Goal: Transaction & Acquisition: Purchase product/service

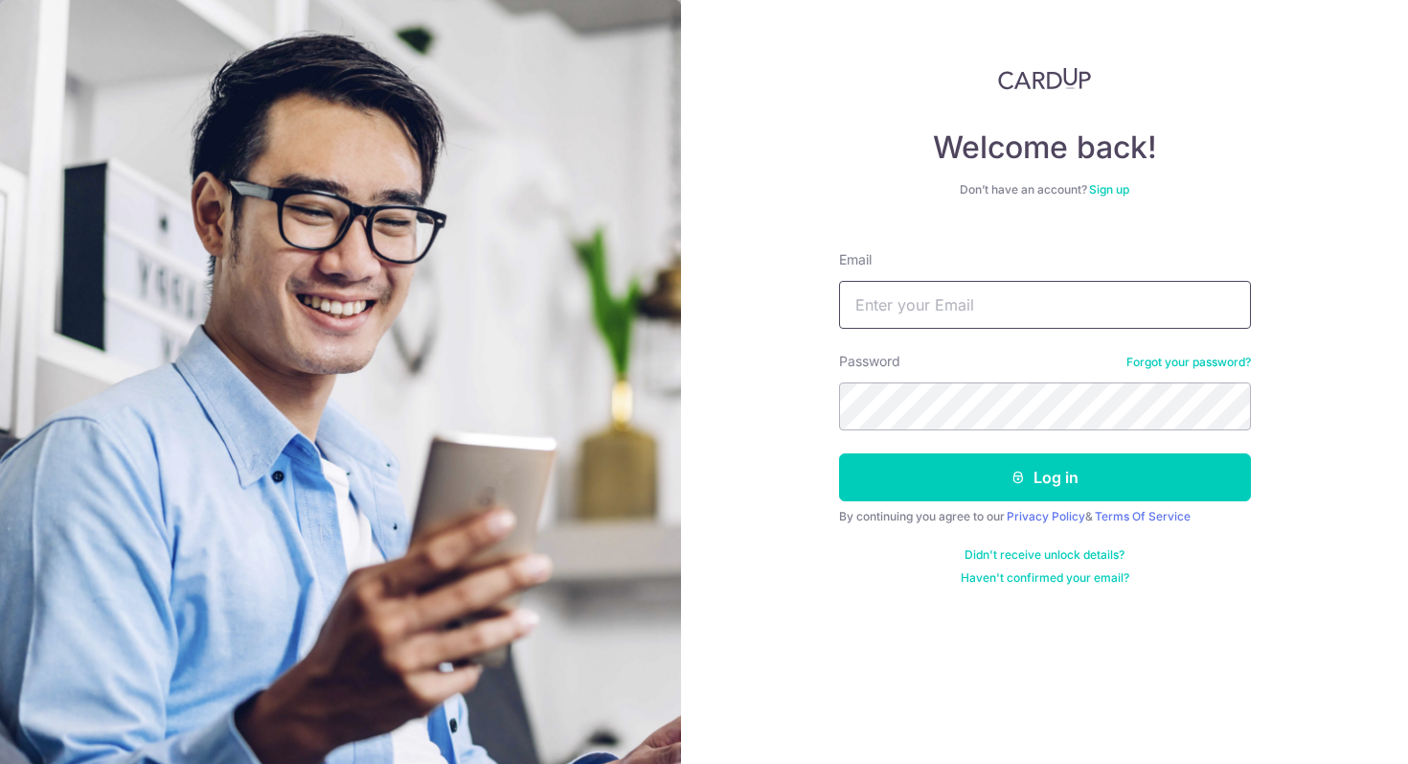
click at [879, 327] on input "Email" at bounding box center [1045, 305] width 412 height 48
type input "[EMAIL_ADDRESS][DOMAIN_NAME]"
click at [839, 453] on button "Log in" at bounding box center [1045, 477] width 412 height 48
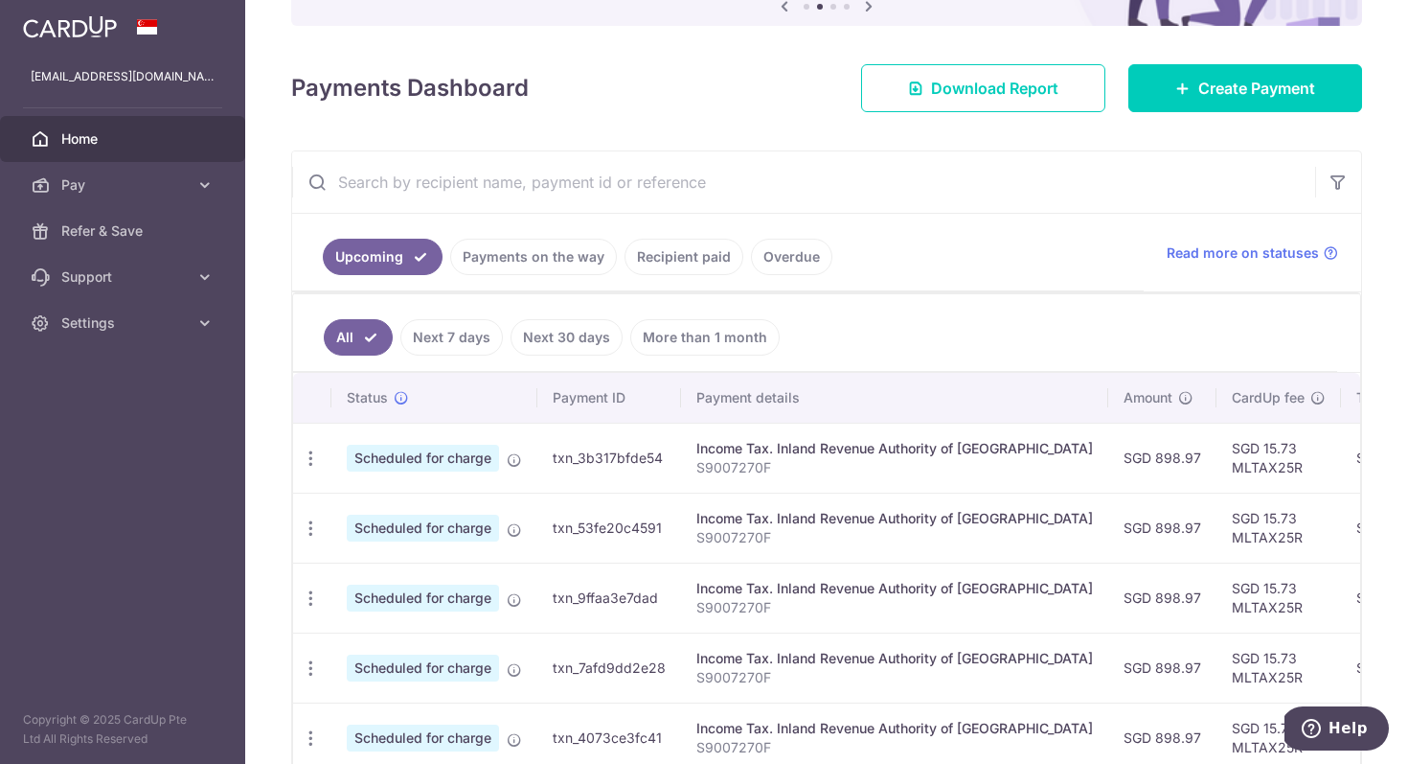
scroll to position [183, 0]
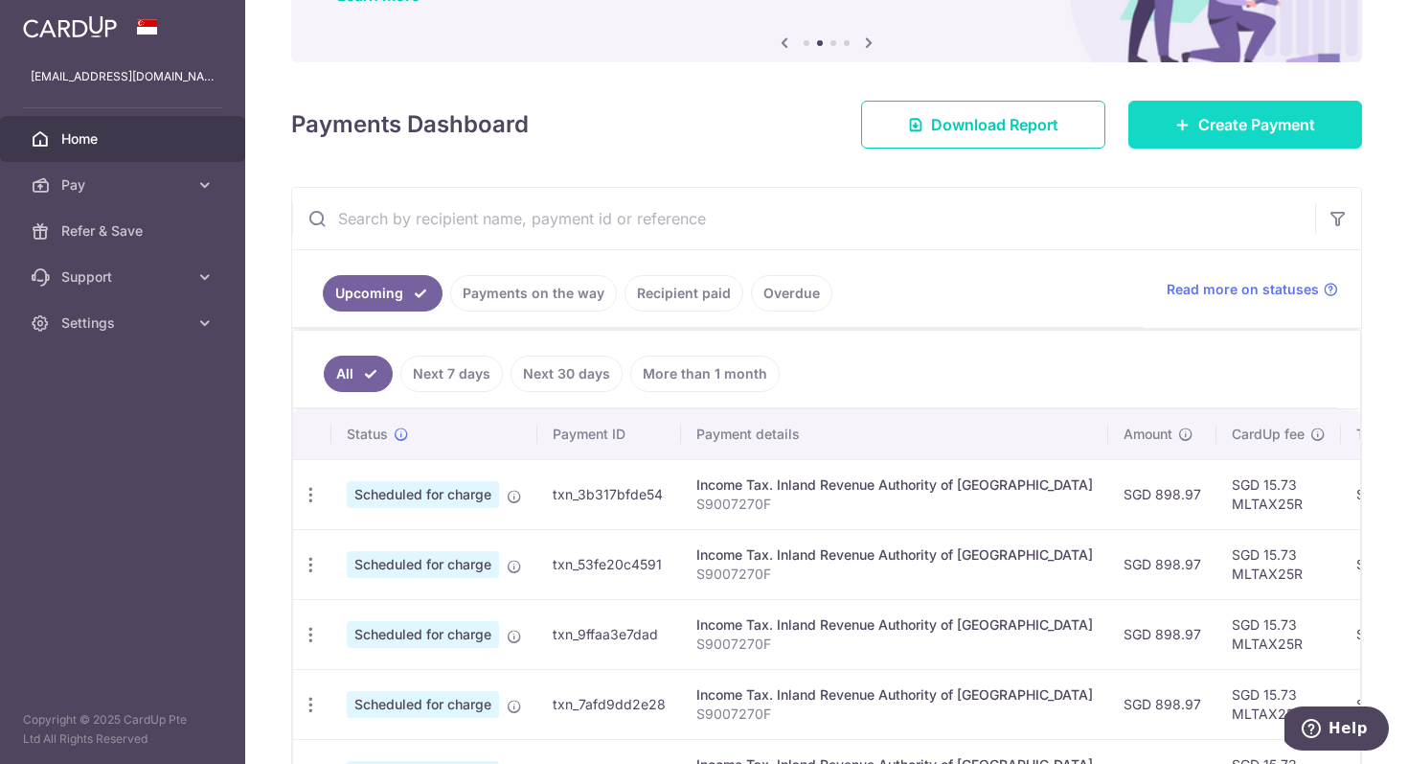
click at [1172, 135] on link "Create Payment" at bounding box center [1246, 125] width 234 height 48
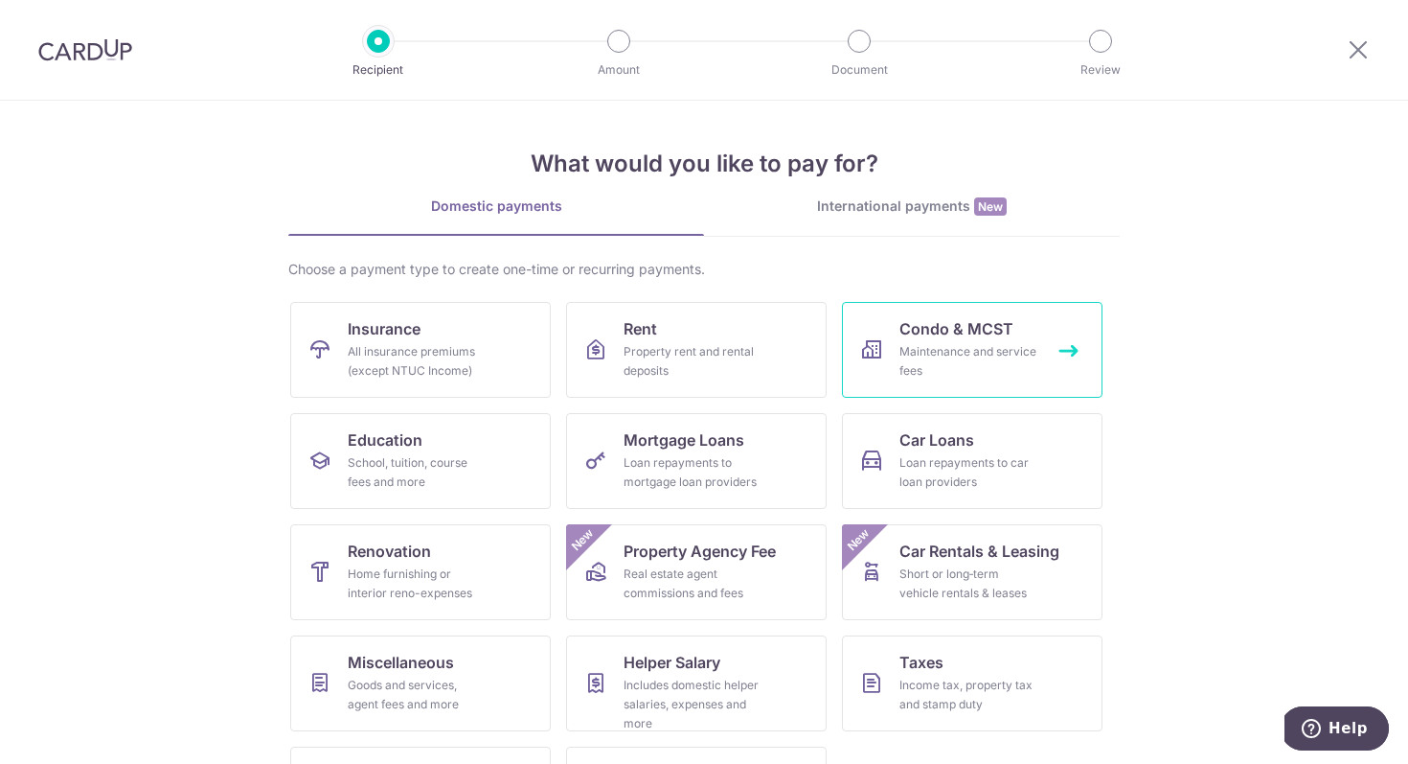
click at [1015, 371] on div "Maintenance and service fees" at bounding box center [969, 361] width 138 height 38
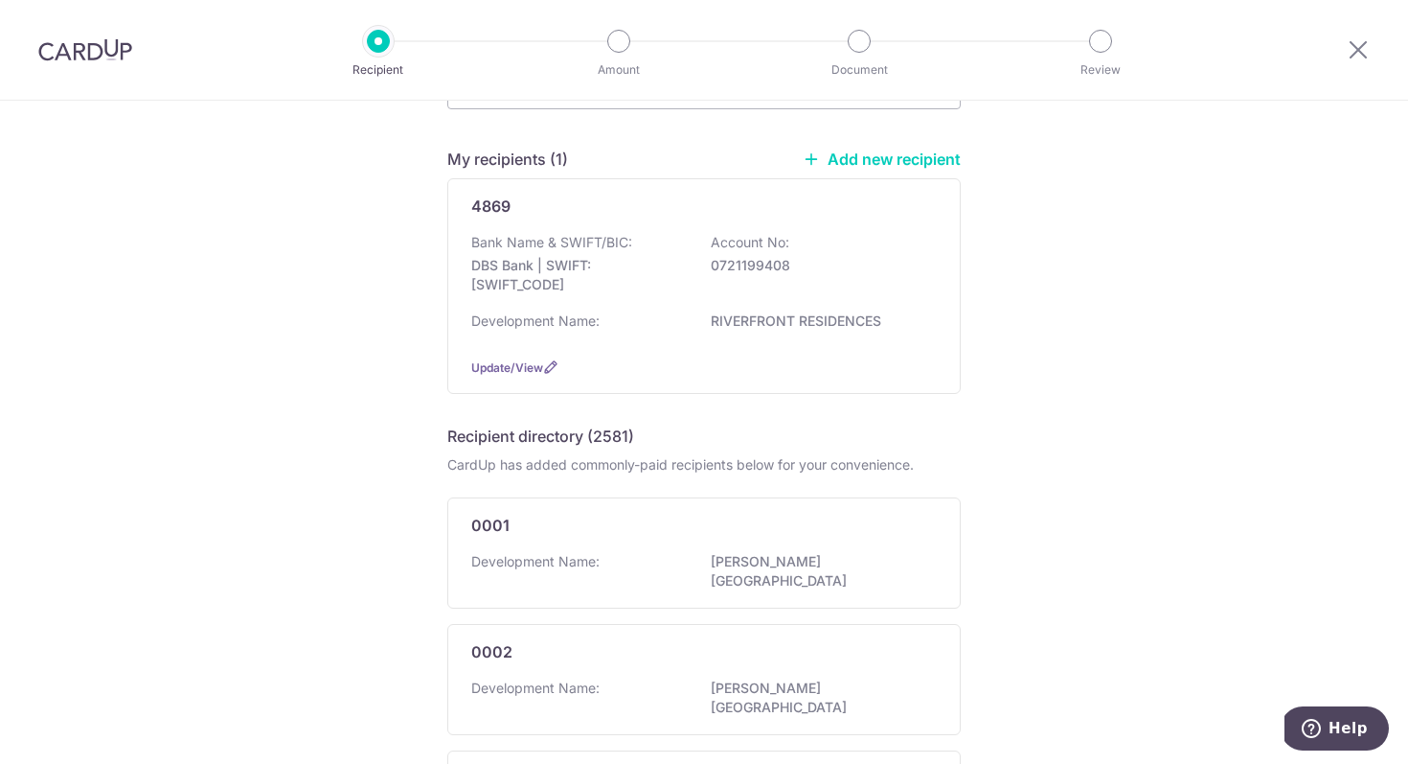
scroll to position [133, 0]
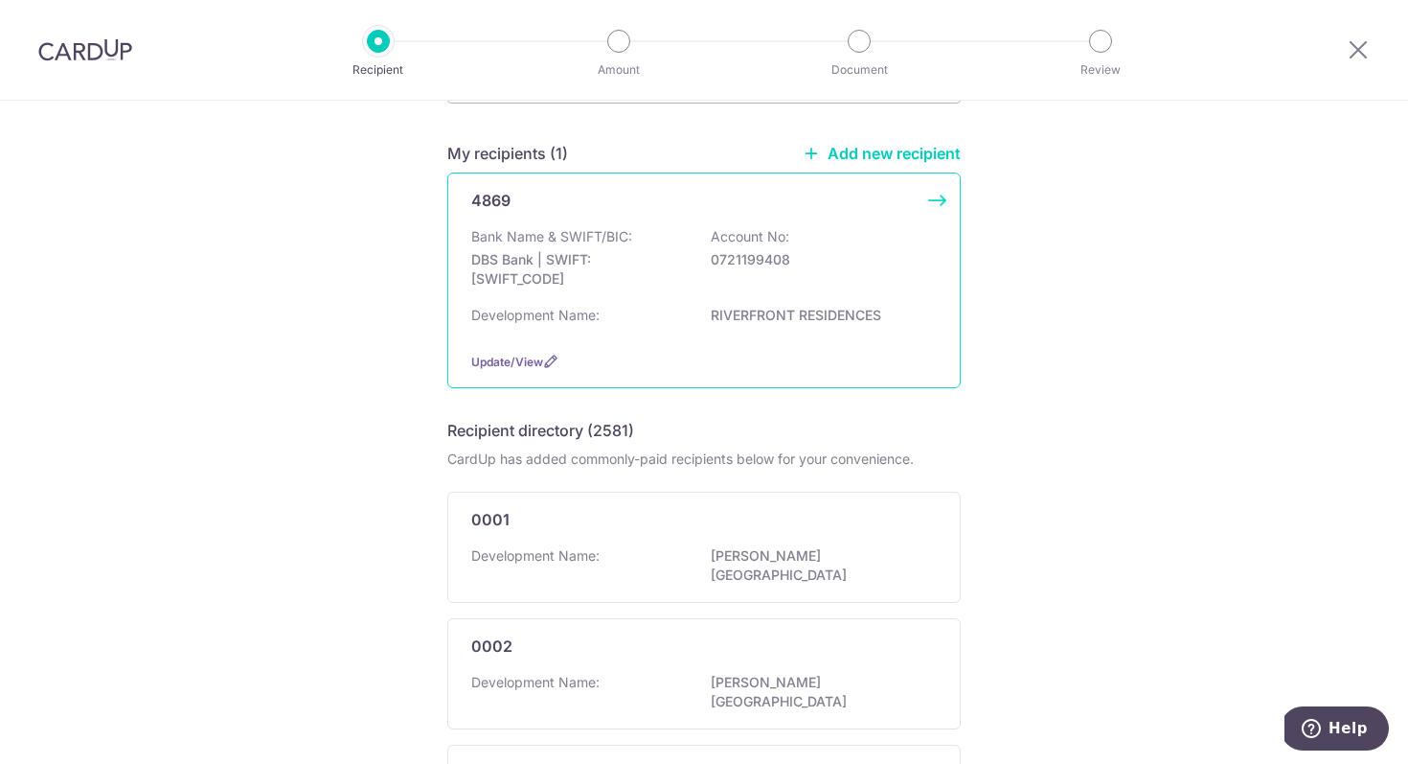
click at [820, 265] on p "0721199408" at bounding box center [818, 259] width 215 height 19
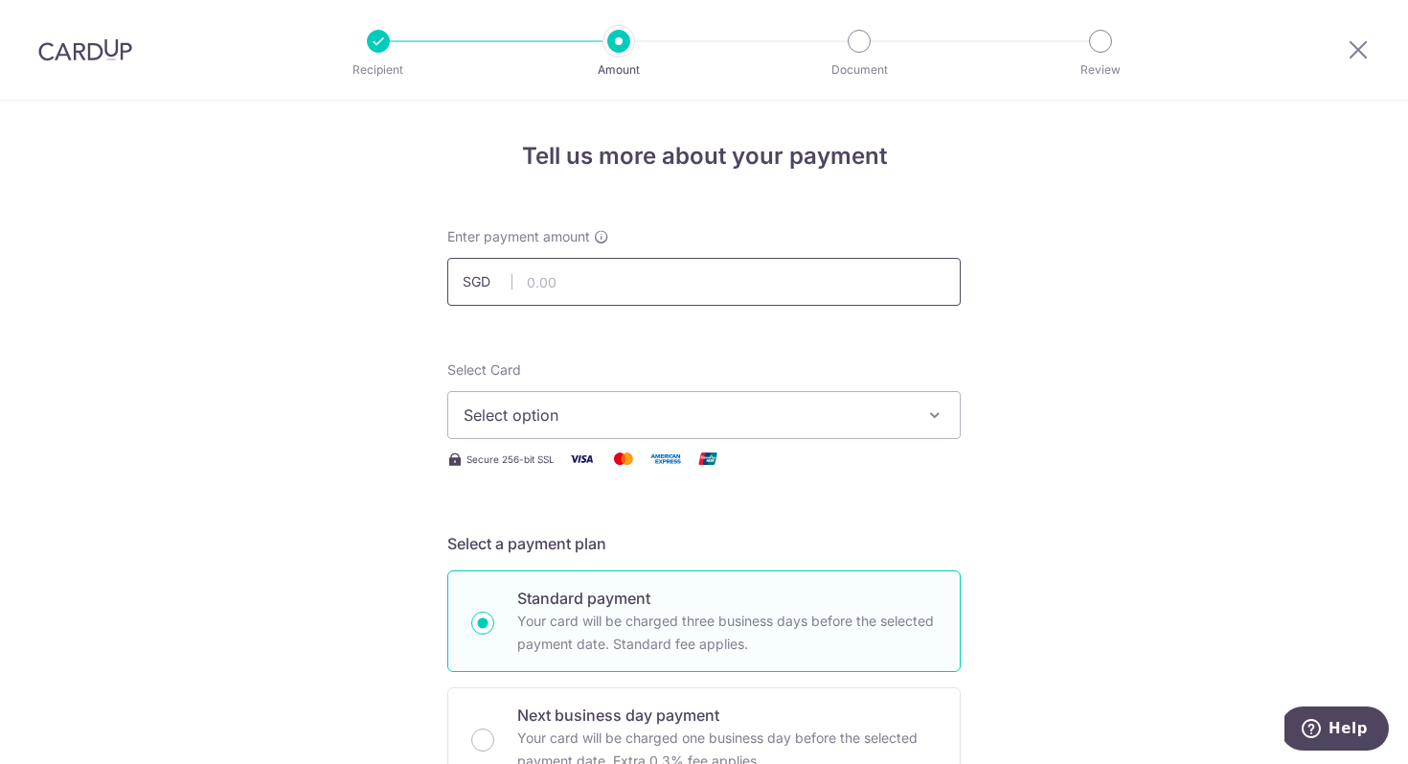
click at [689, 286] on input "text" at bounding box center [704, 282] width 514 height 48
type input "789.71"
click at [645, 419] on span "Select option" at bounding box center [687, 414] width 446 height 23
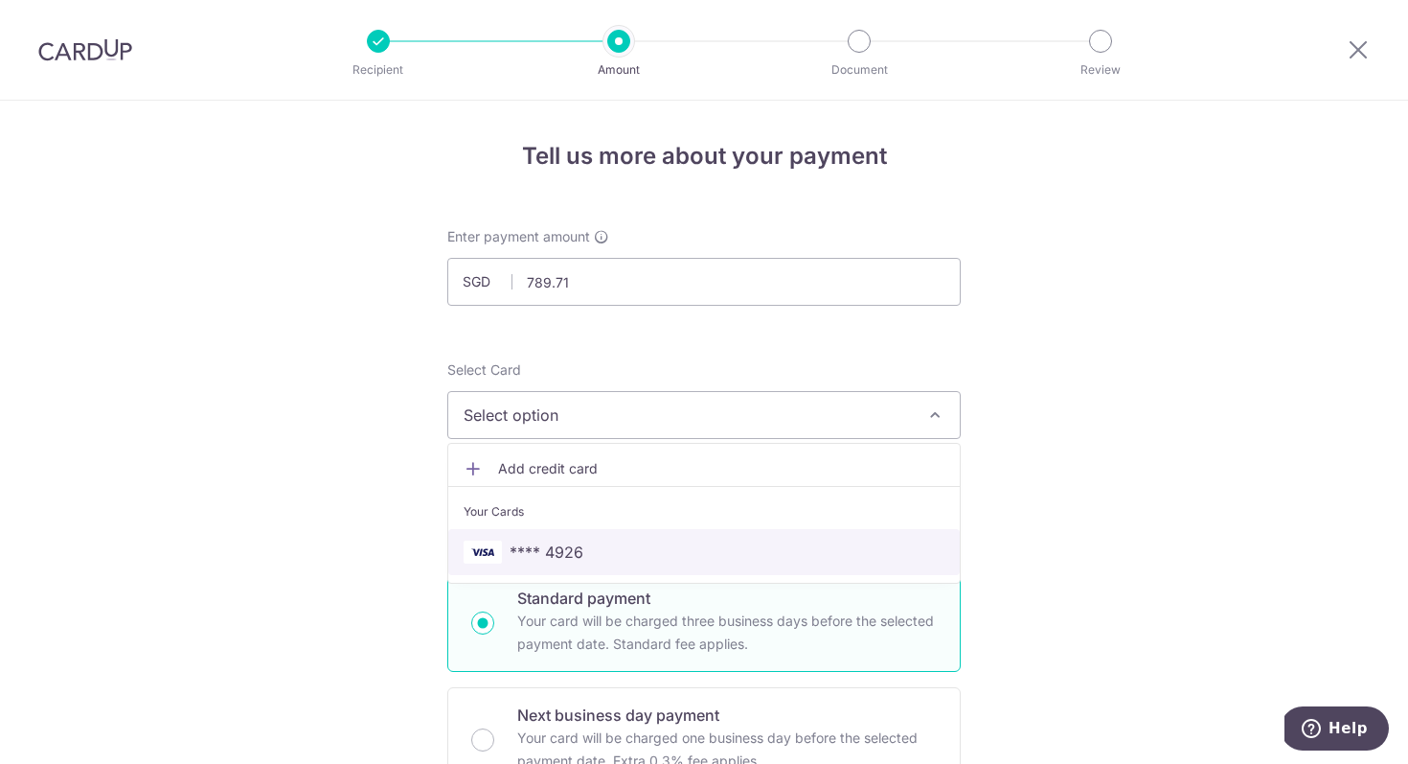
click at [560, 552] on span "**** 4926" at bounding box center [547, 551] width 74 height 23
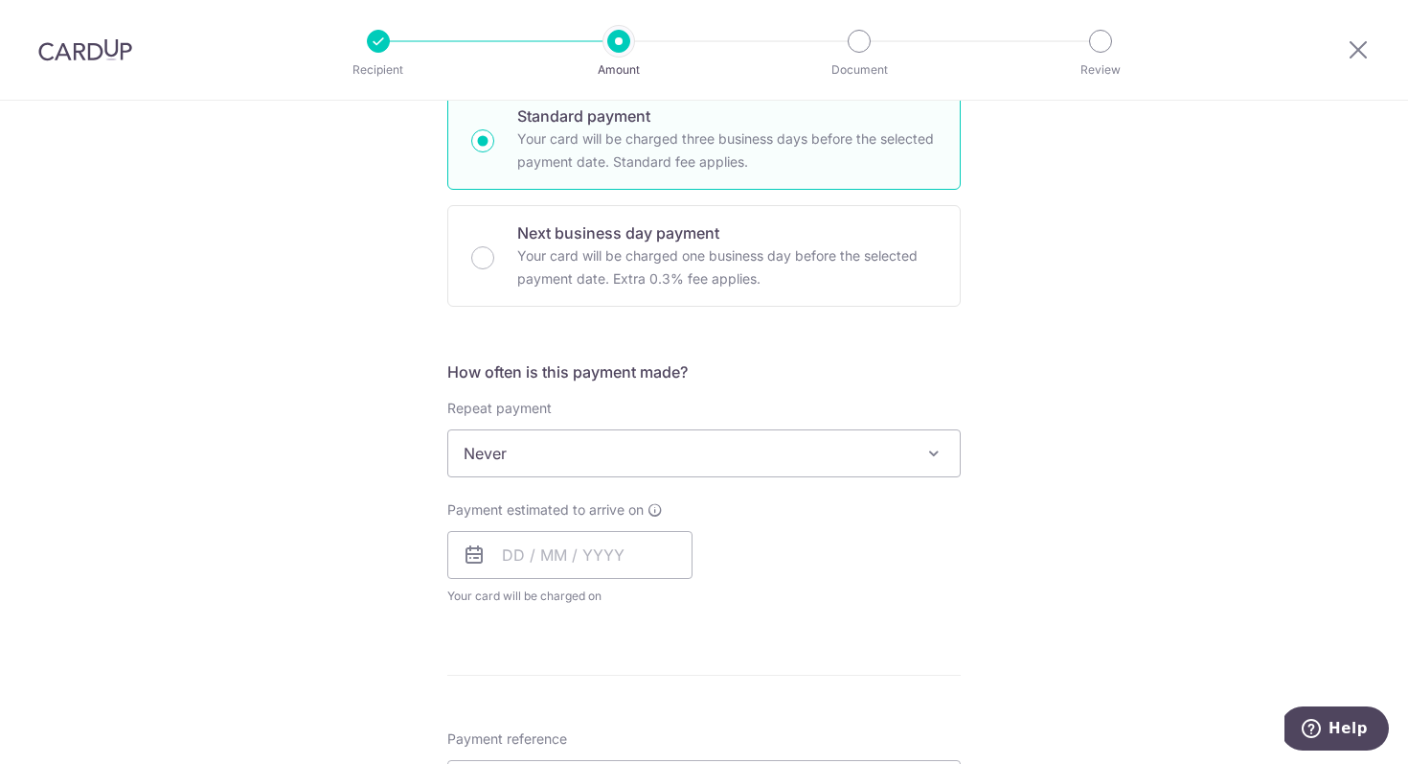
scroll to position [486, 0]
click at [592, 549] on input "text" at bounding box center [569, 551] width 245 height 48
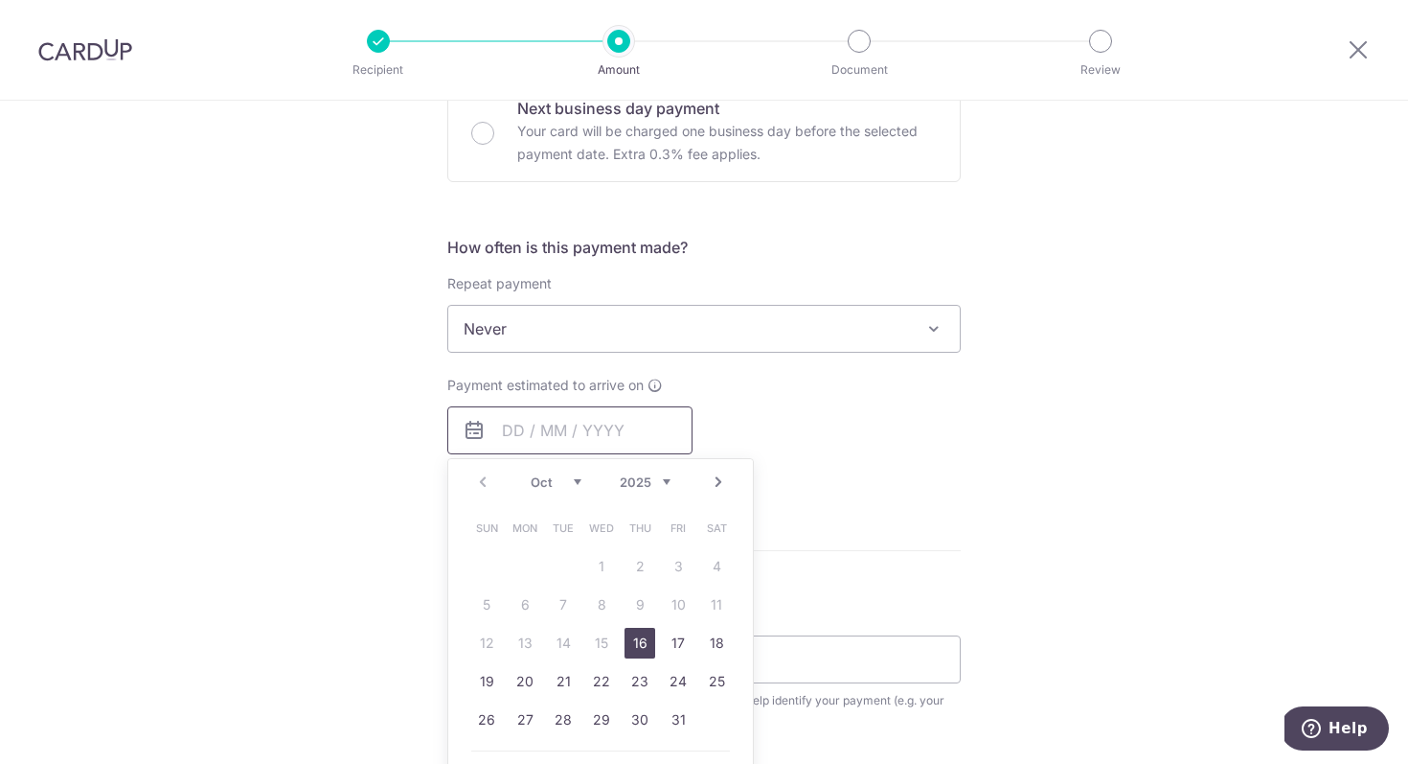
scroll to position [608, 0]
click at [838, 420] on div "Payment estimated to arrive on Prev Next Oct Nov Dec 2025 2026 2027 2028 2029 2…" at bounding box center [704, 426] width 537 height 105
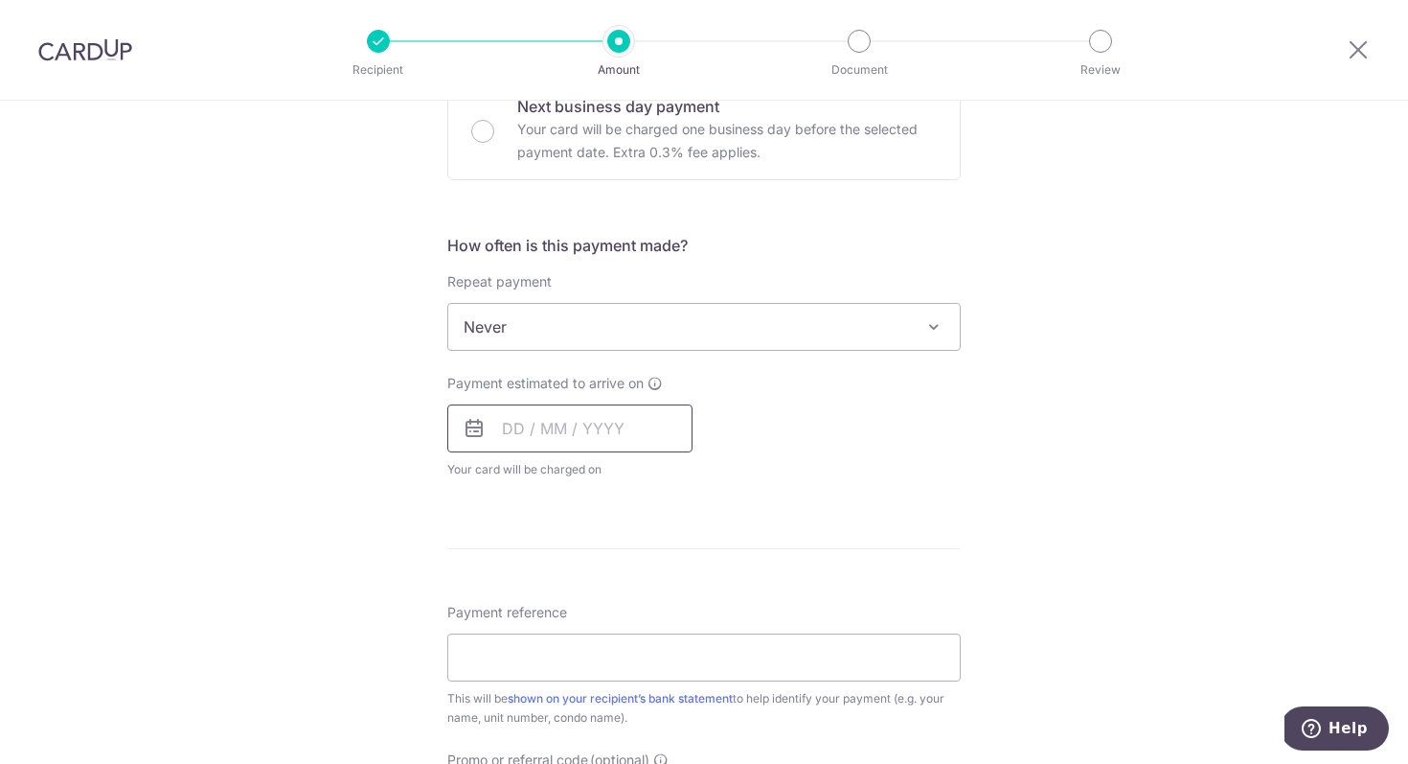
click at [628, 425] on input "text" at bounding box center [569, 428] width 245 height 48
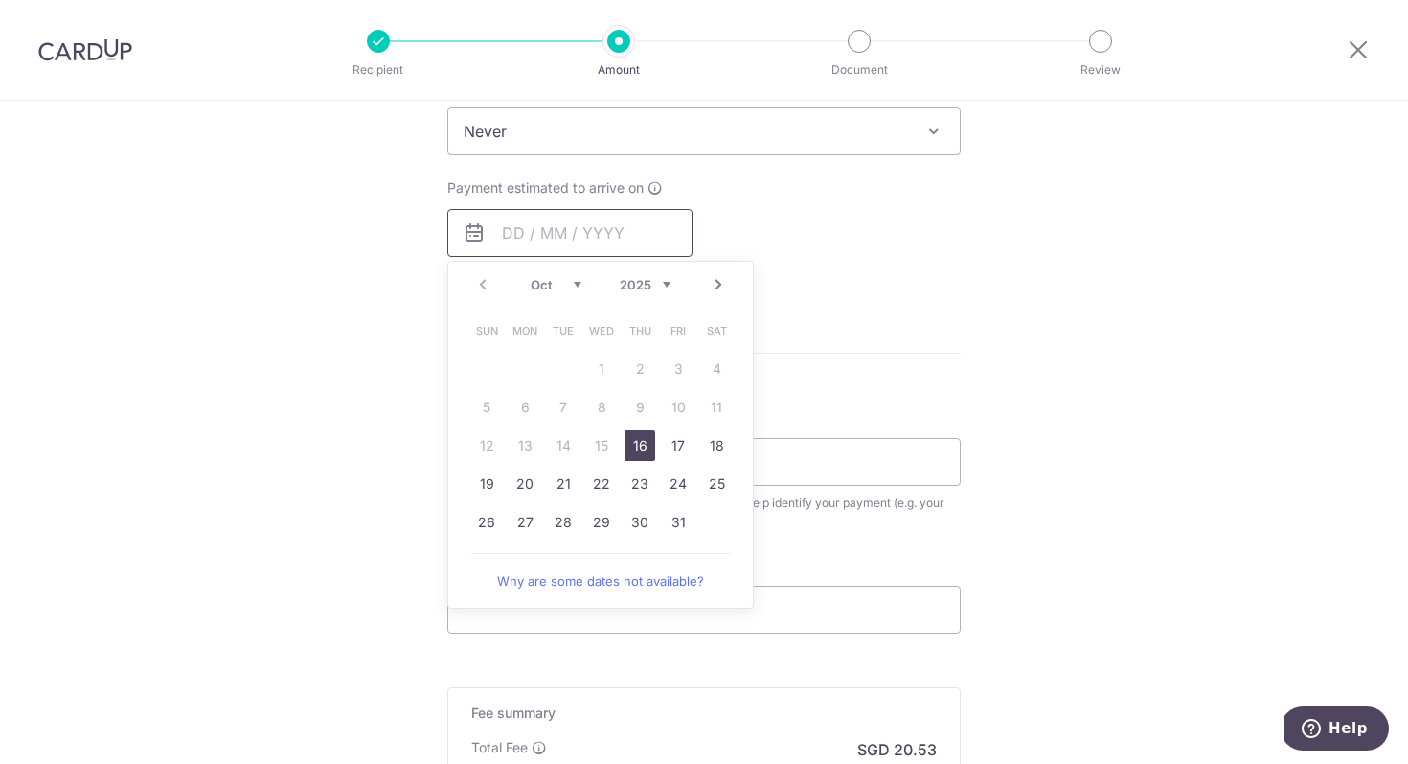
scroll to position [812, 0]
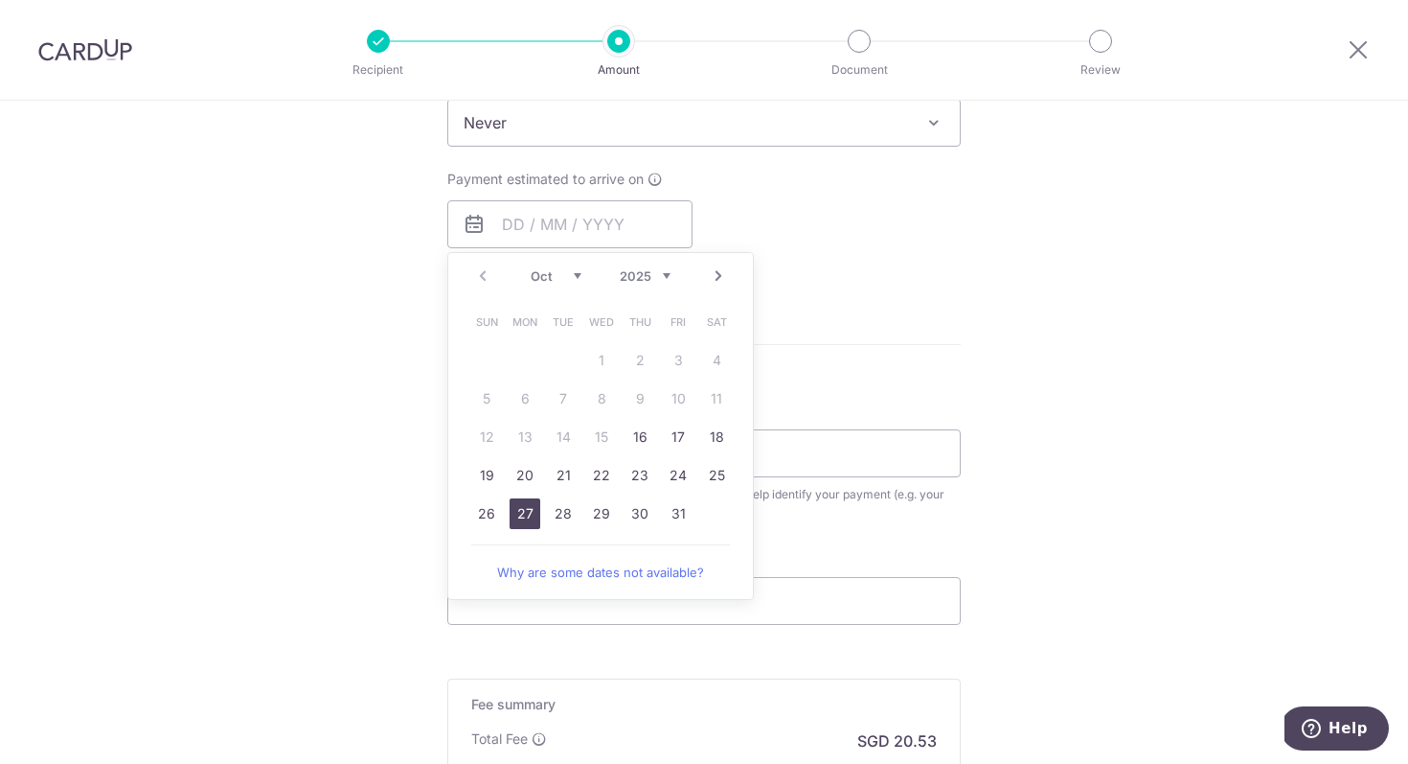
click at [523, 522] on link "27" at bounding box center [525, 513] width 31 height 31
type input "27/10/2025"
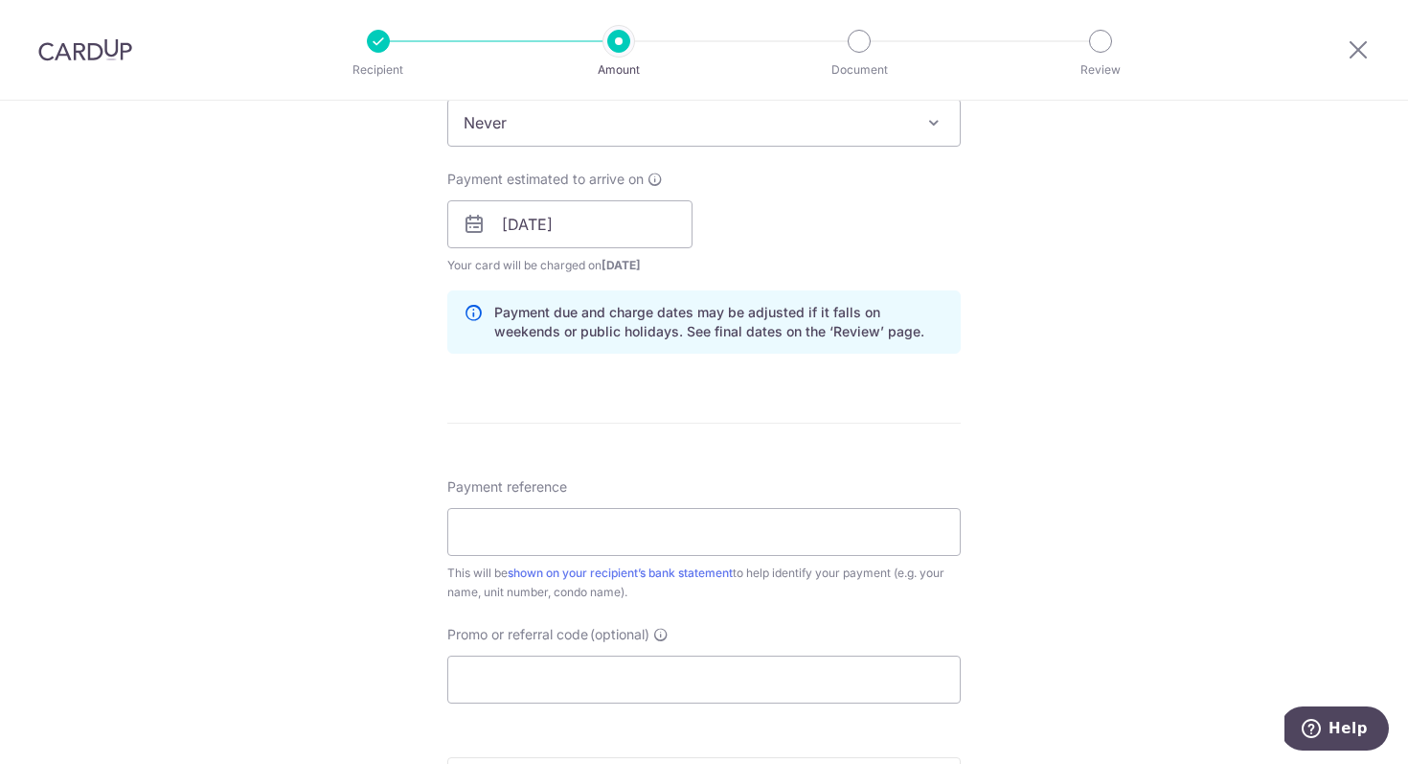
click at [786, 475] on form "Enter payment amount SGD 789.71 789.71 Select Card **** 4926 Add credit card Yo…" at bounding box center [704, 212] width 514 height 1595
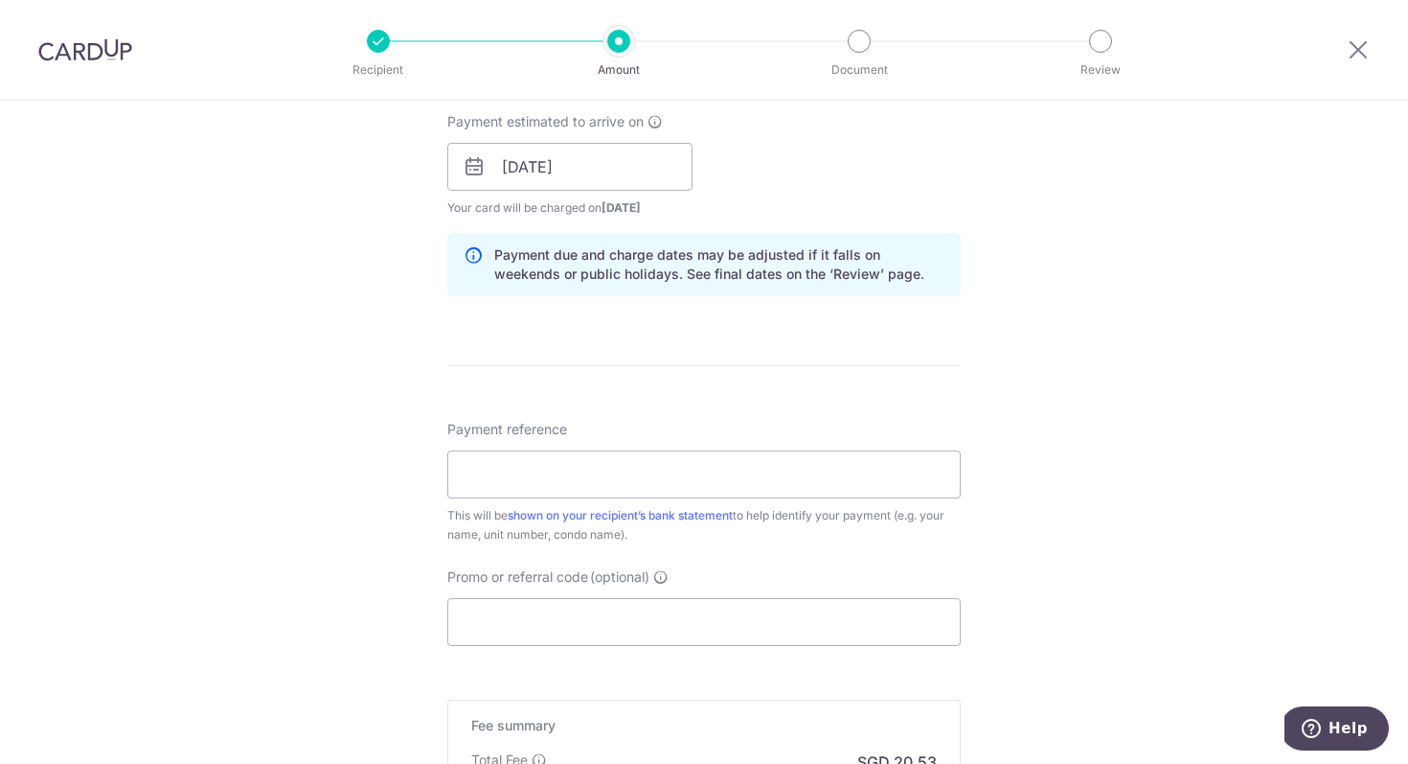
scroll to position [878, 0]
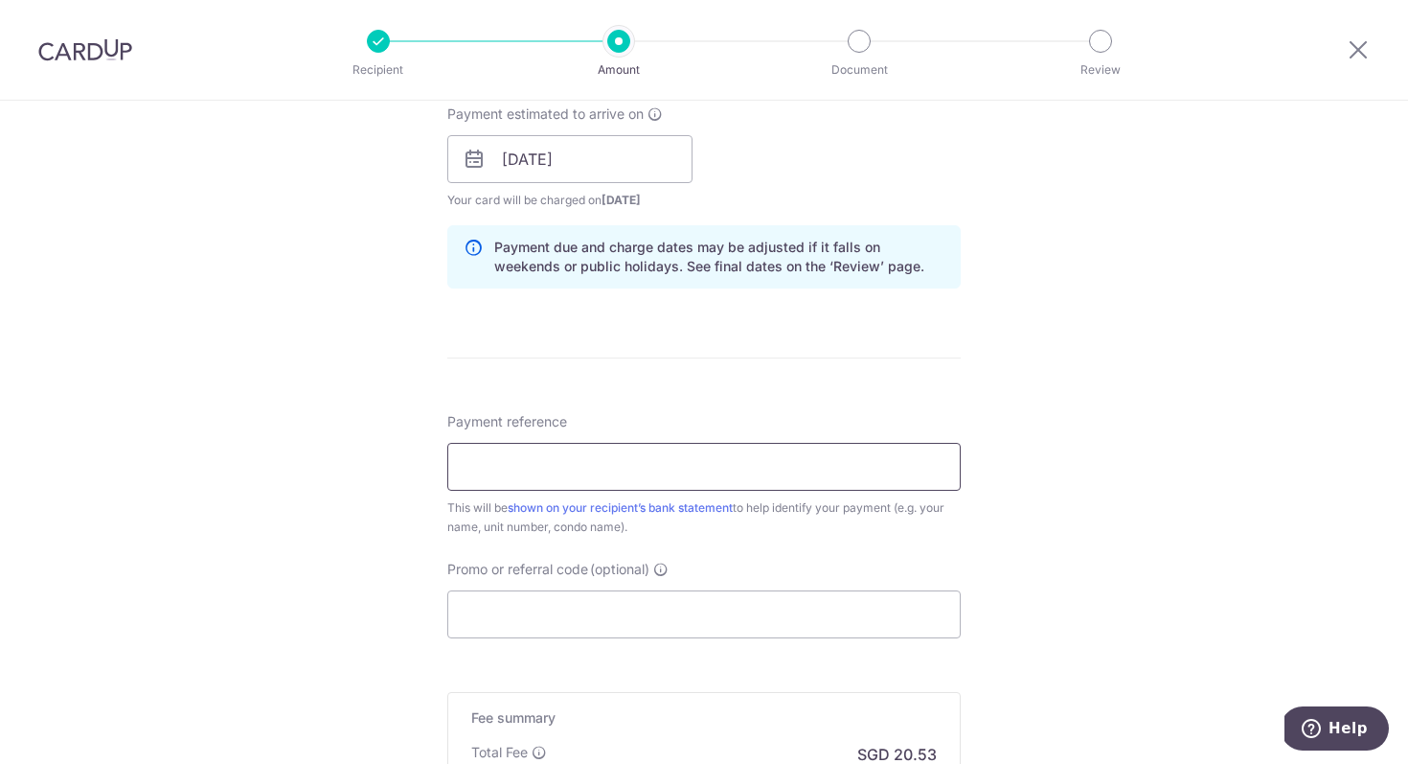
click at [782, 464] on input "Payment reference" at bounding box center [704, 467] width 514 height 48
type input "53 14-65"
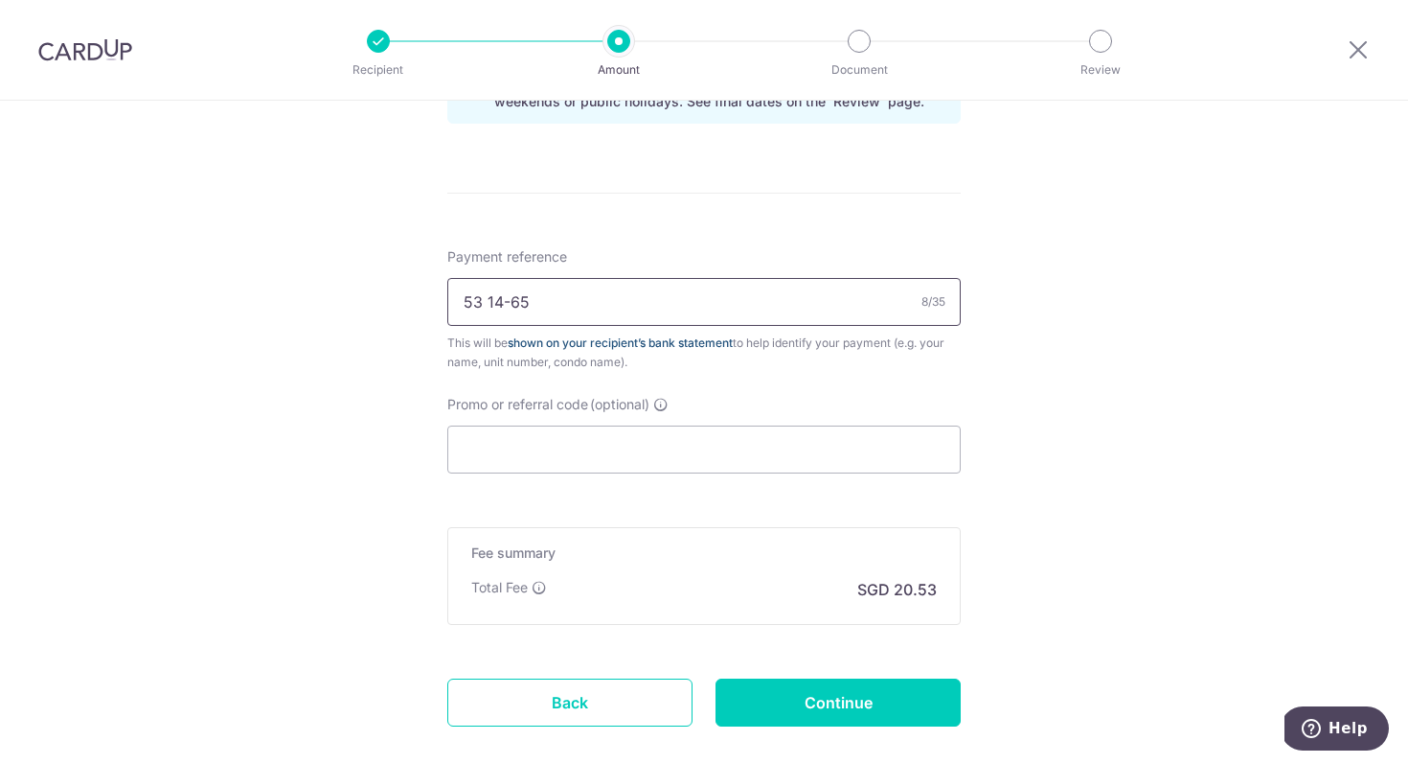
scroll to position [1056, 0]
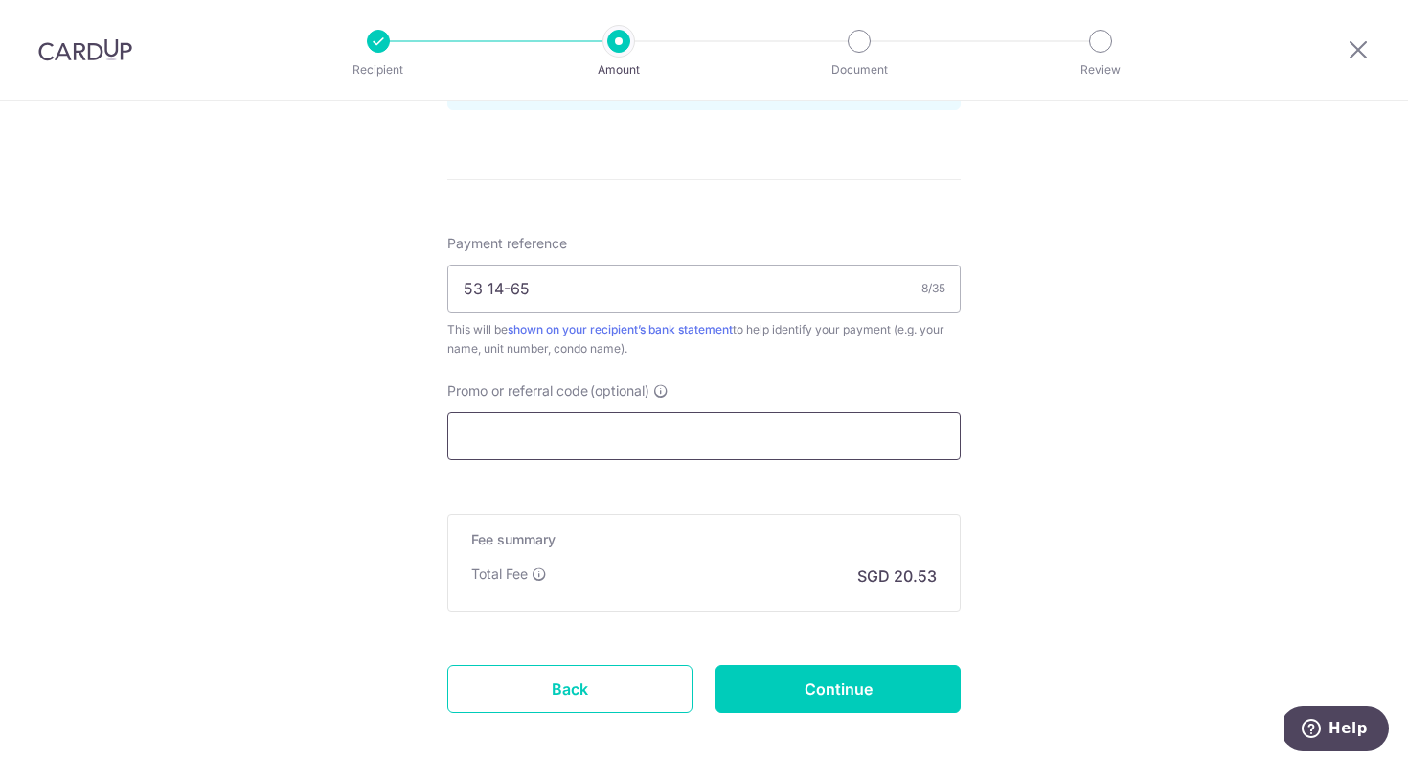
click at [617, 425] on input "Promo or referral code (optional)" at bounding box center [704, 436] width 514 height 48
click at [521, 437] on input "Promo or referral code (optional)" at bounding box center [704, 436] width 514 height 48
paste input "OCBC90NV"
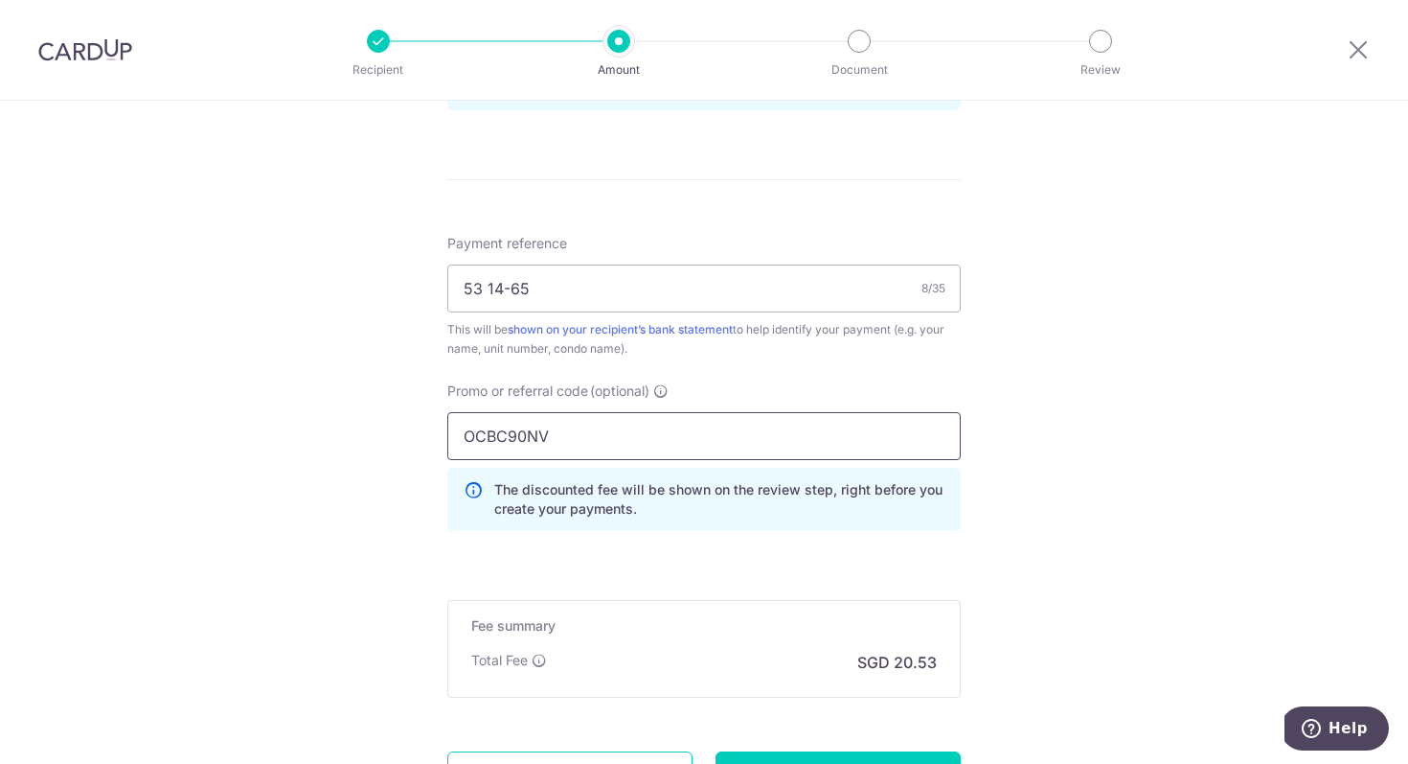
type input "OCBC90NV"
click at [913, 530] on div "The discounted fee will be shown on the review step, right before you create yo…" at bounding box center [704, 499] width 514 height 63
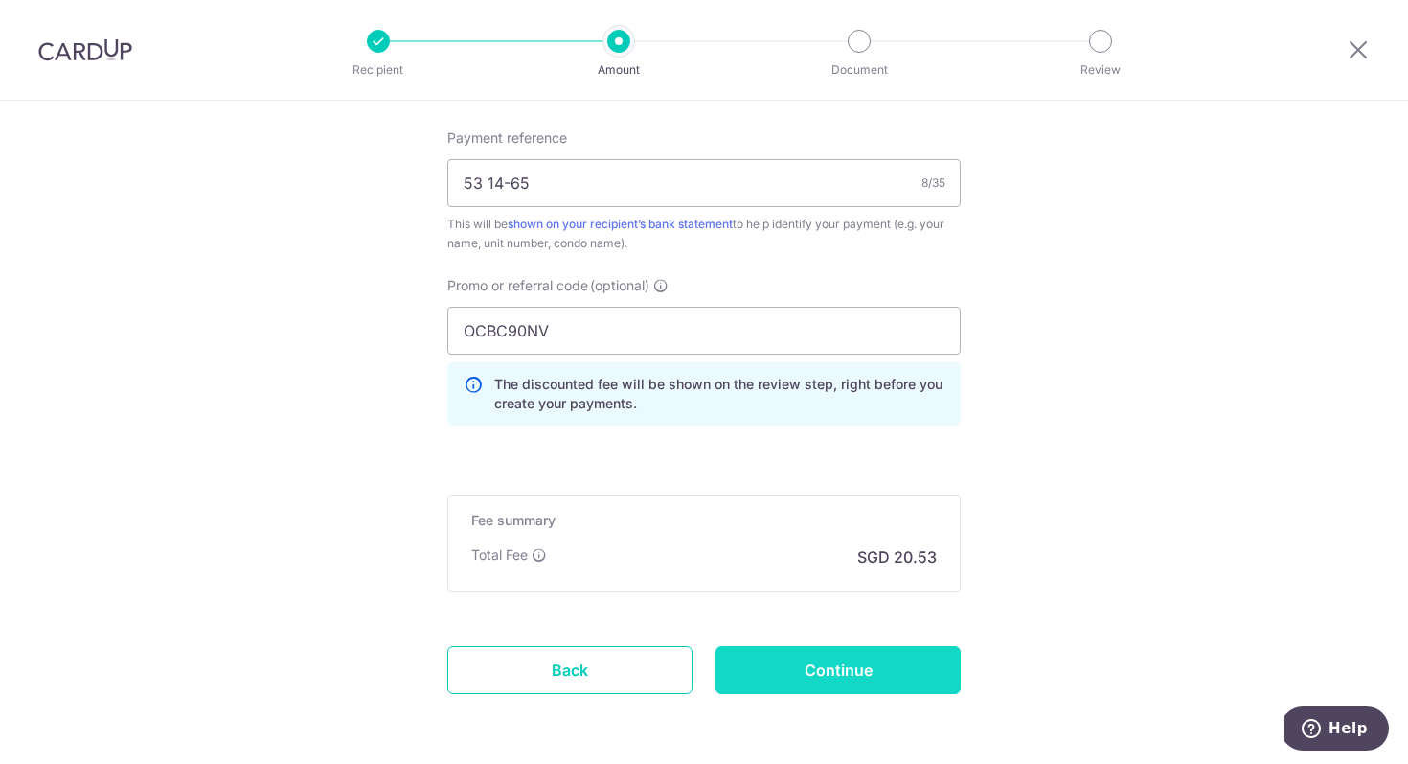
click at [865, 658] on input "Continue" at bounding box center [838, 670] width 245 height 48
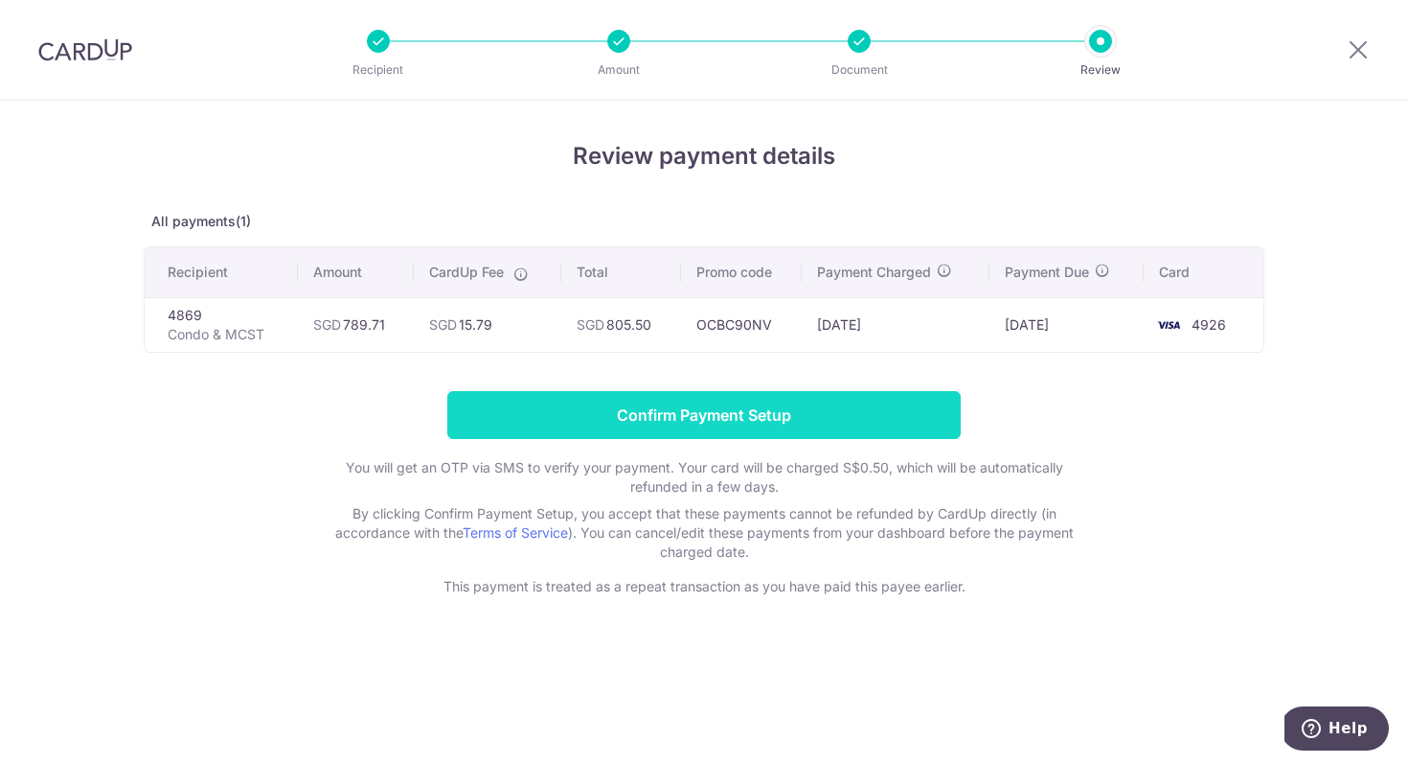
click at [835, 415] on input "Confirm Payment Setup" at bounding box center [704, 415] width 514 height 48
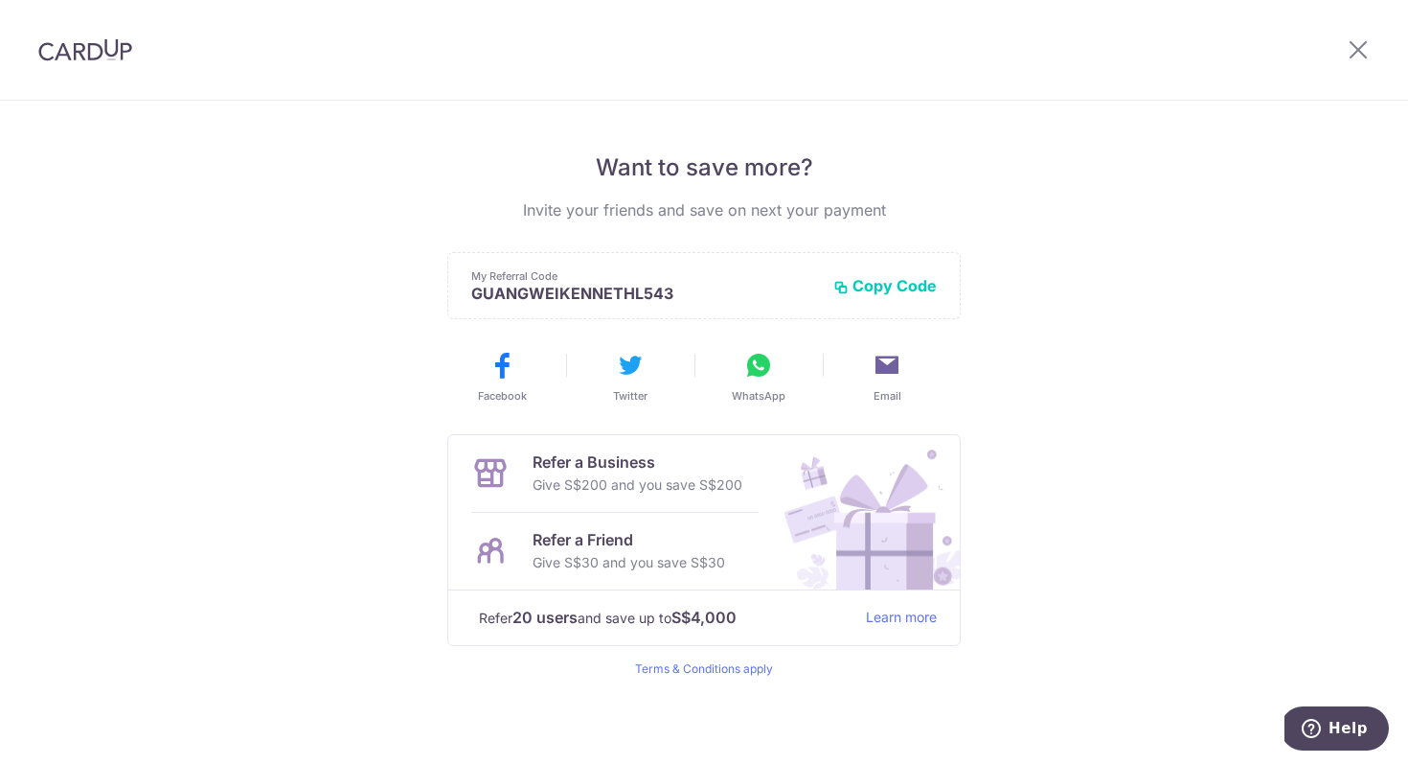
scroll to position [360, 0]
